Goal: Use online tool/utility

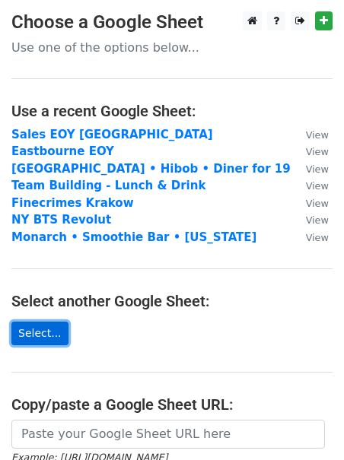
click at [49, 332] on link "Select..." at bounding box center [39, 334] width 57 height 24
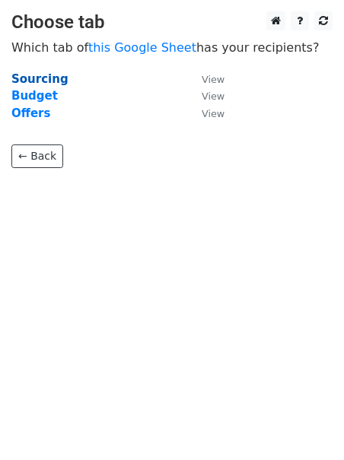
click at [54, 81] on strong "Sourcing" at bounding box center [39, 79] width 57 height 14
